Goal: Entertainment & Leisure: Consume media (video, audio)

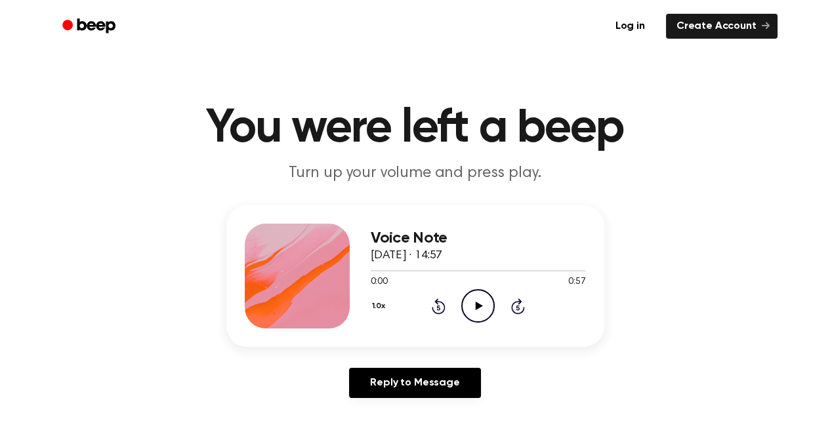
click at [475, 306] on icon "Play Audio" at bounding box center [477, 305] width 33 height 33
click at [480, 309] on icon at bounding box center [478, 306] width 6 height 9
click at [480, 309] on icon "Play Audio" at bounding box center [477, 305] width 33 height 33
click at [486, 308] on icon "Play Audio" at bounding box center [477, 305] width 33 height 33
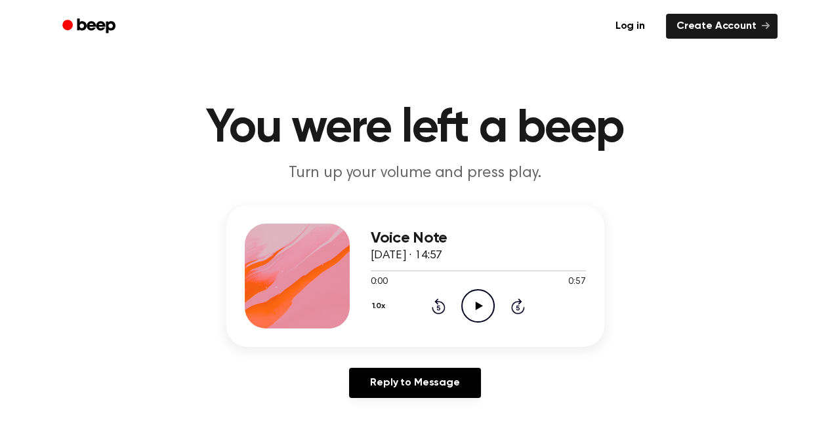
click at [478, 304] on icon at bounding box center [479, 306] width 7 height 9
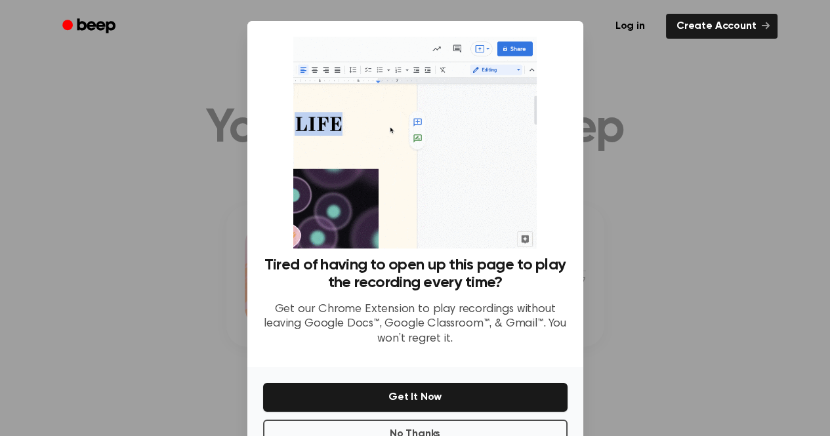
click at [641, 94] on div at bounding box center [415, 218] width 830 height 436
click at [429, 433] on button "No Thanks" at bounding box center [415, 434] width 304 height 29
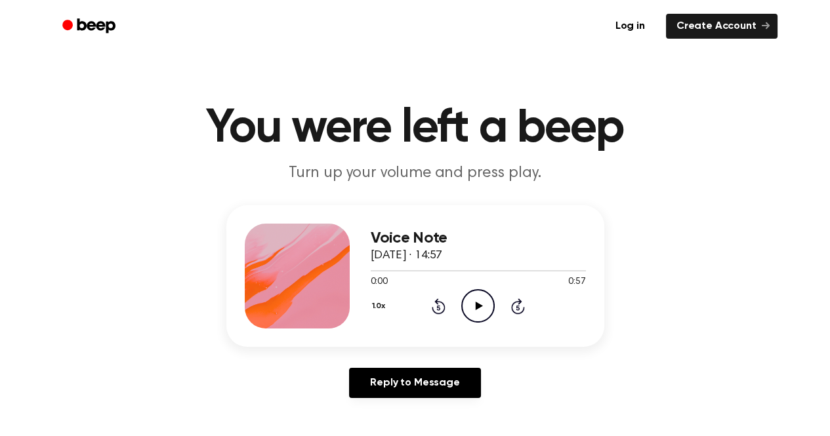
click at [478, 306] on icon at bounding box center [479, 306] width 7 height 9
